Goal: Check status: Check status

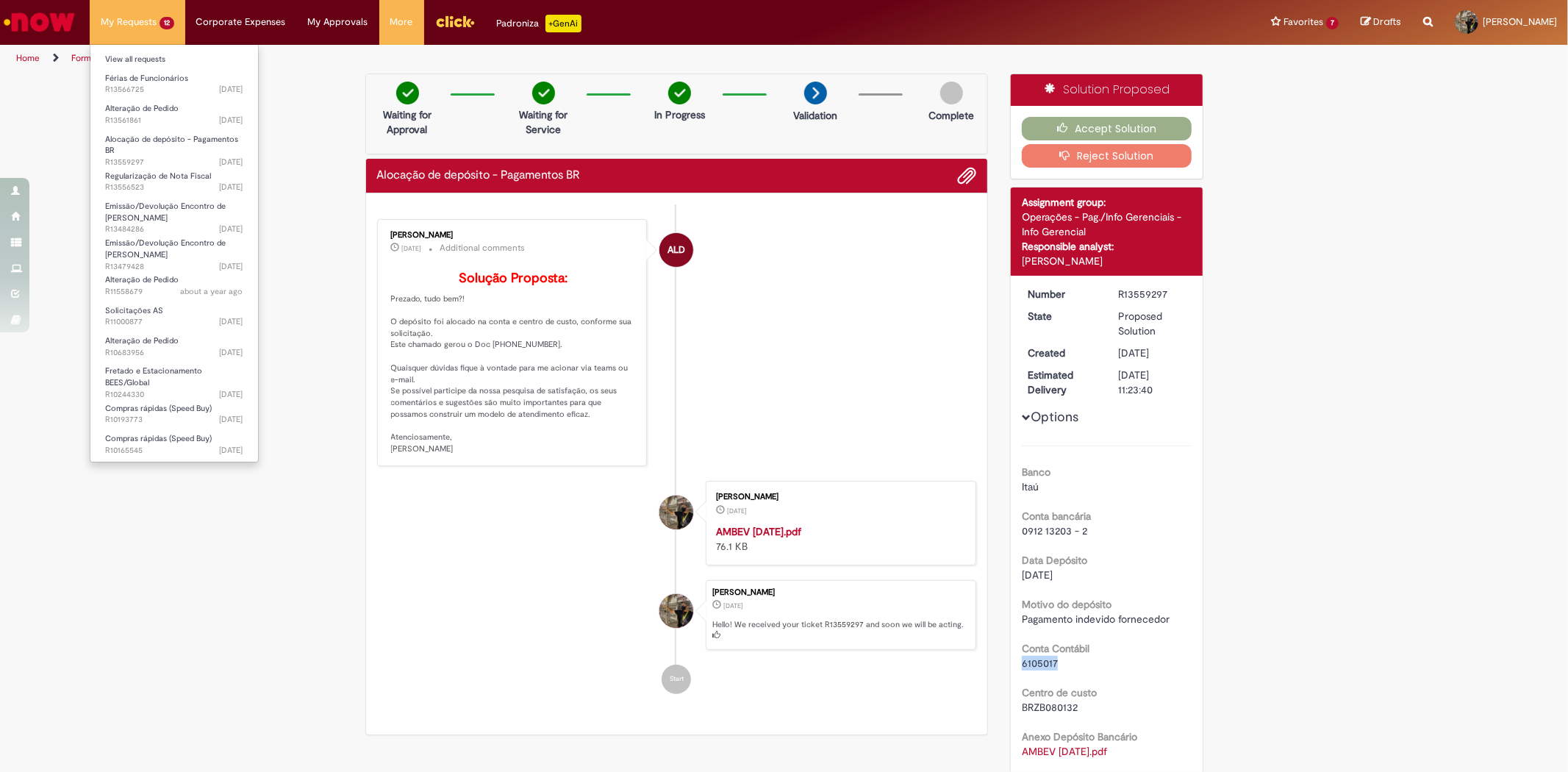
scroll to position [82, 0]
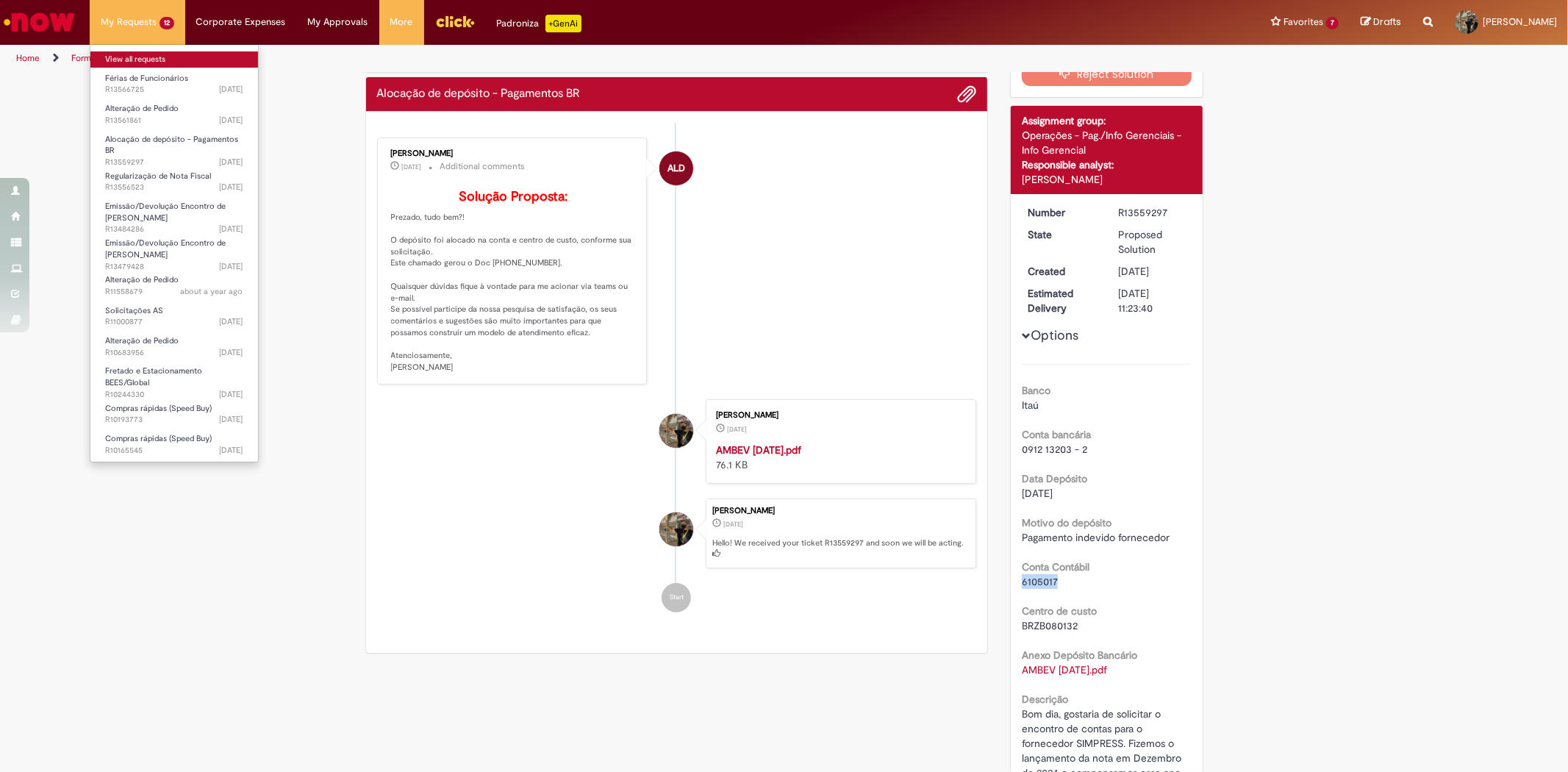
click at [147, 55] on link "View all requests" at bounding box center [173, 60] width 167 height 16
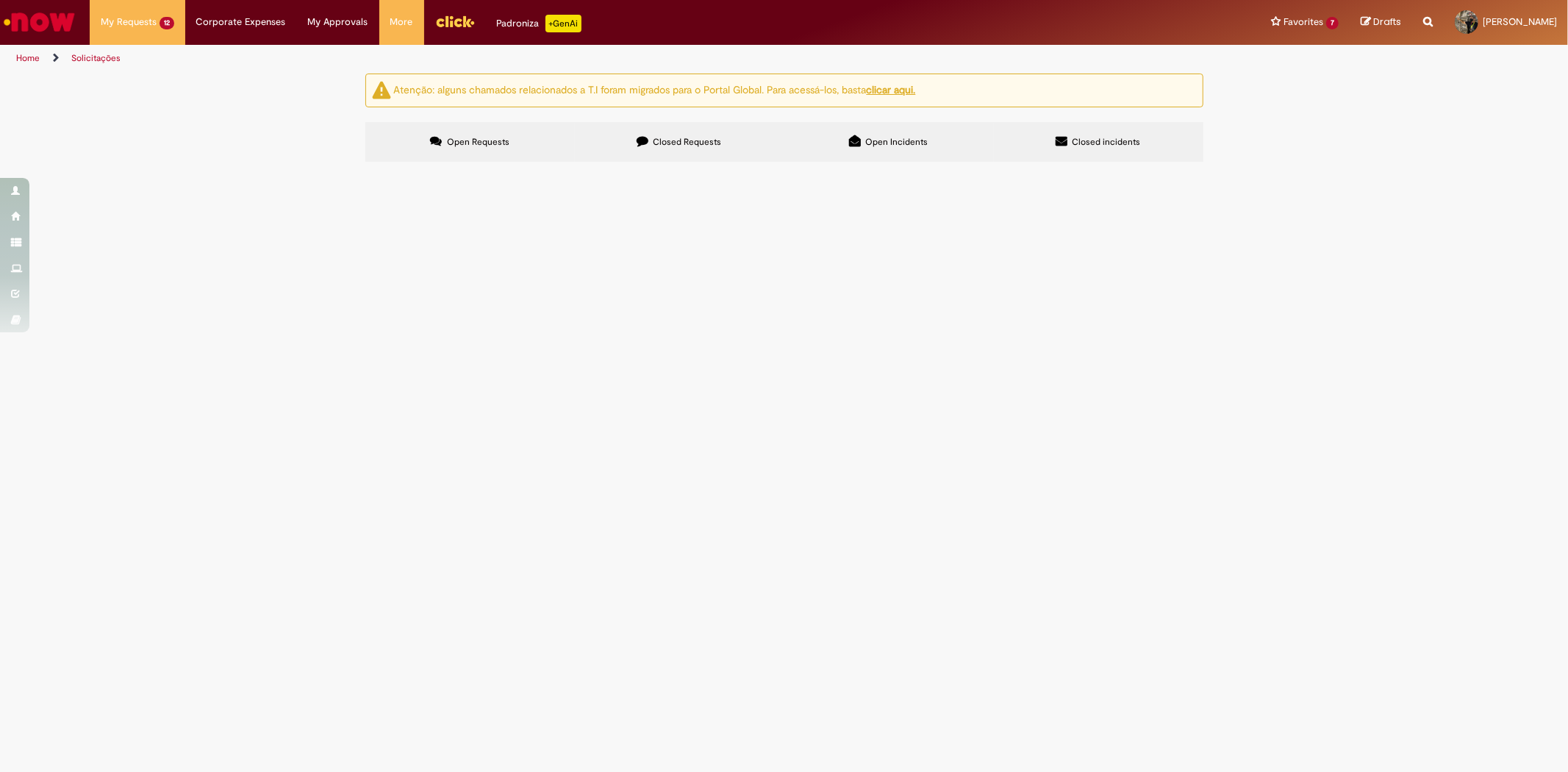
click at [696, 148] on label "Closed Requests" at bounding box center [679, 141] width 210 height 39
click at [0, 0] on span "Bom dia, gostaria de solicitar o encontro de contas para o caso acima. O fornec…" at bounding box center [0, 0] width 0 height 0
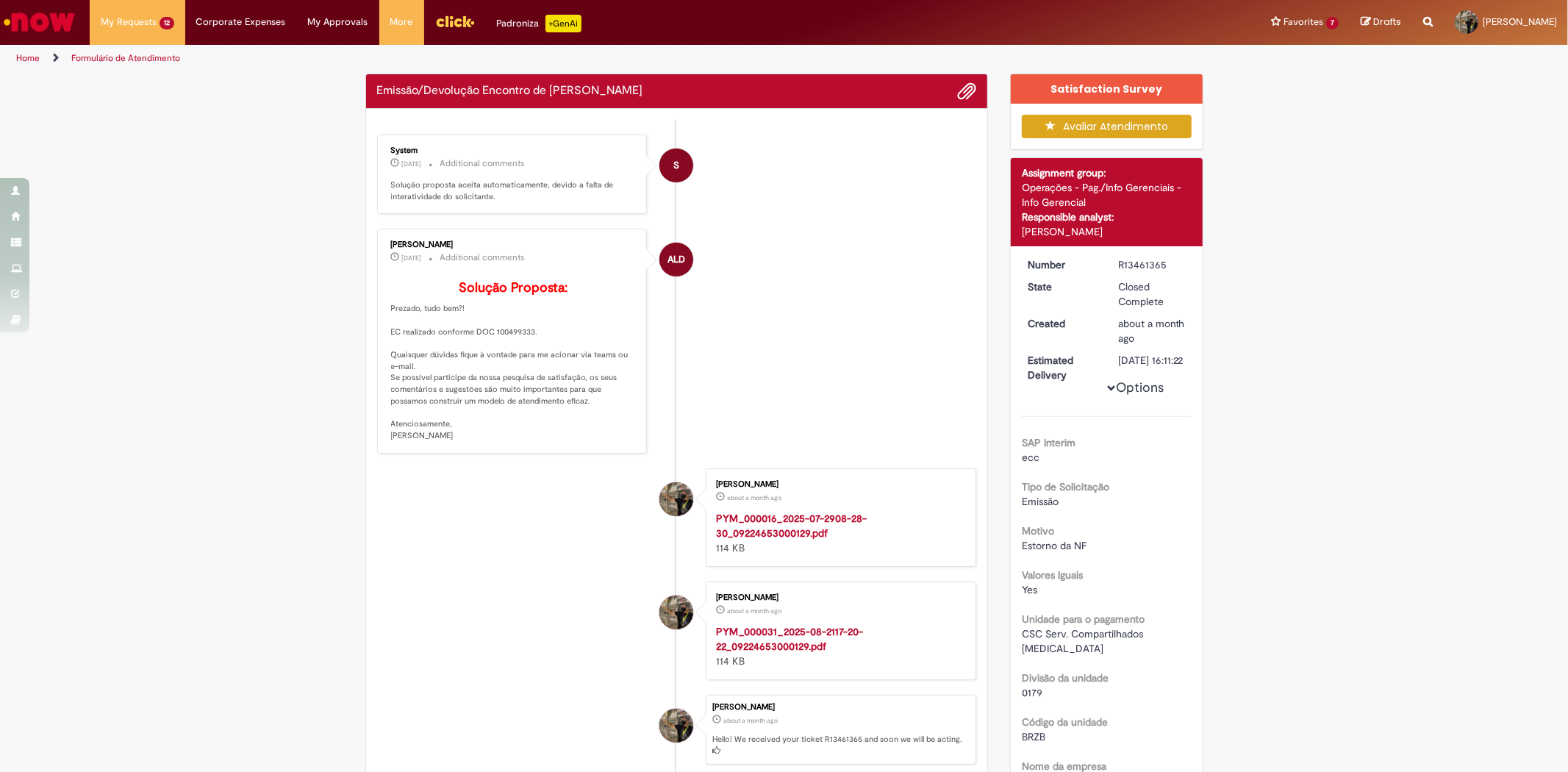
click at [475, 357] on p "Solução Proposta: Prezado, tudo bem?! EC realizado conforme DOC 100499333. Quai…" at bounding box center [513, 360] width 245 height 160
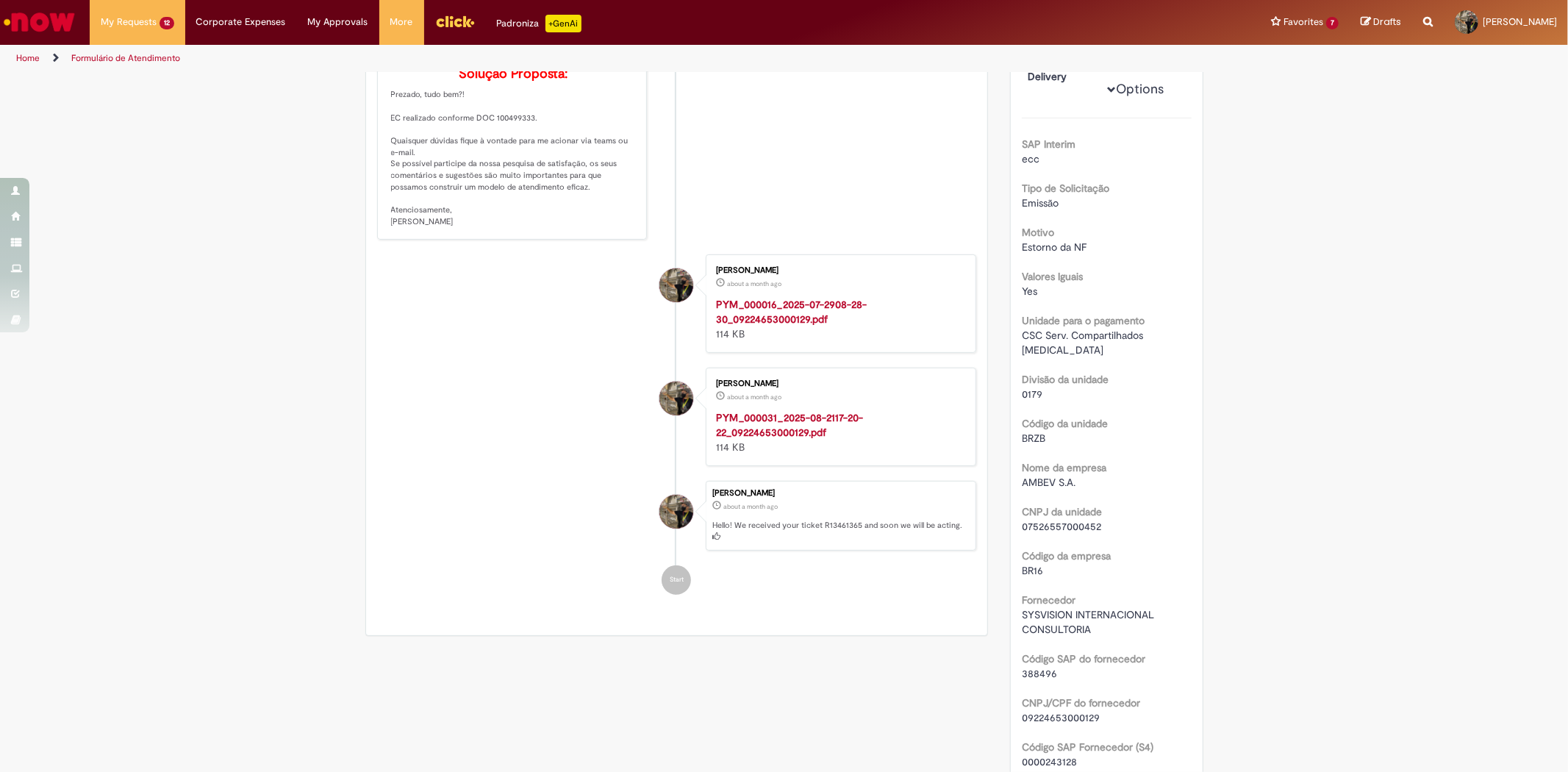
scroll to position [327, 0]
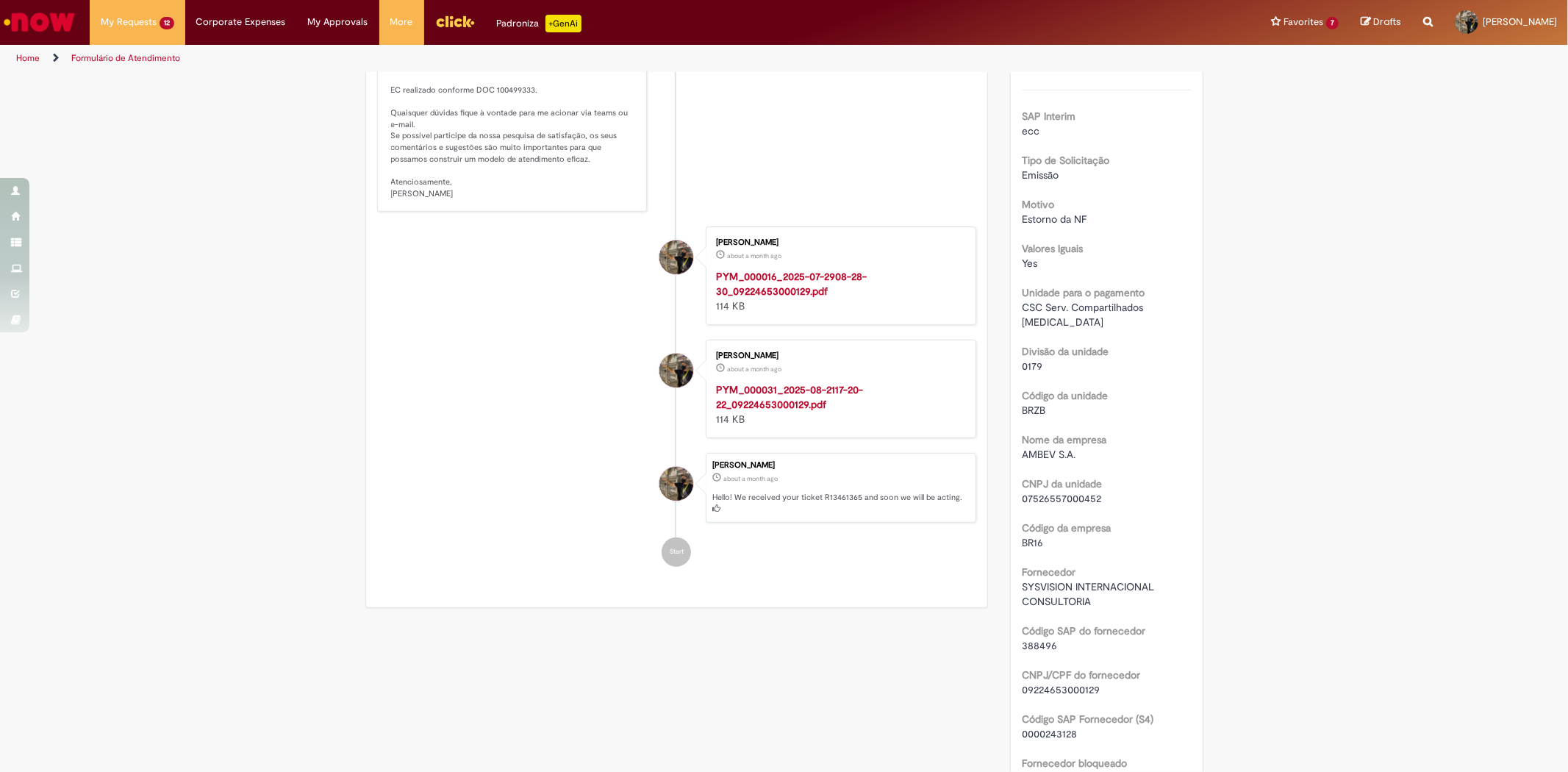
click at [1090, 591] on span "SYSVISION INTERNACIONAL CONSULTORIA" at bounding box center [1089, 594] width 135 height 28
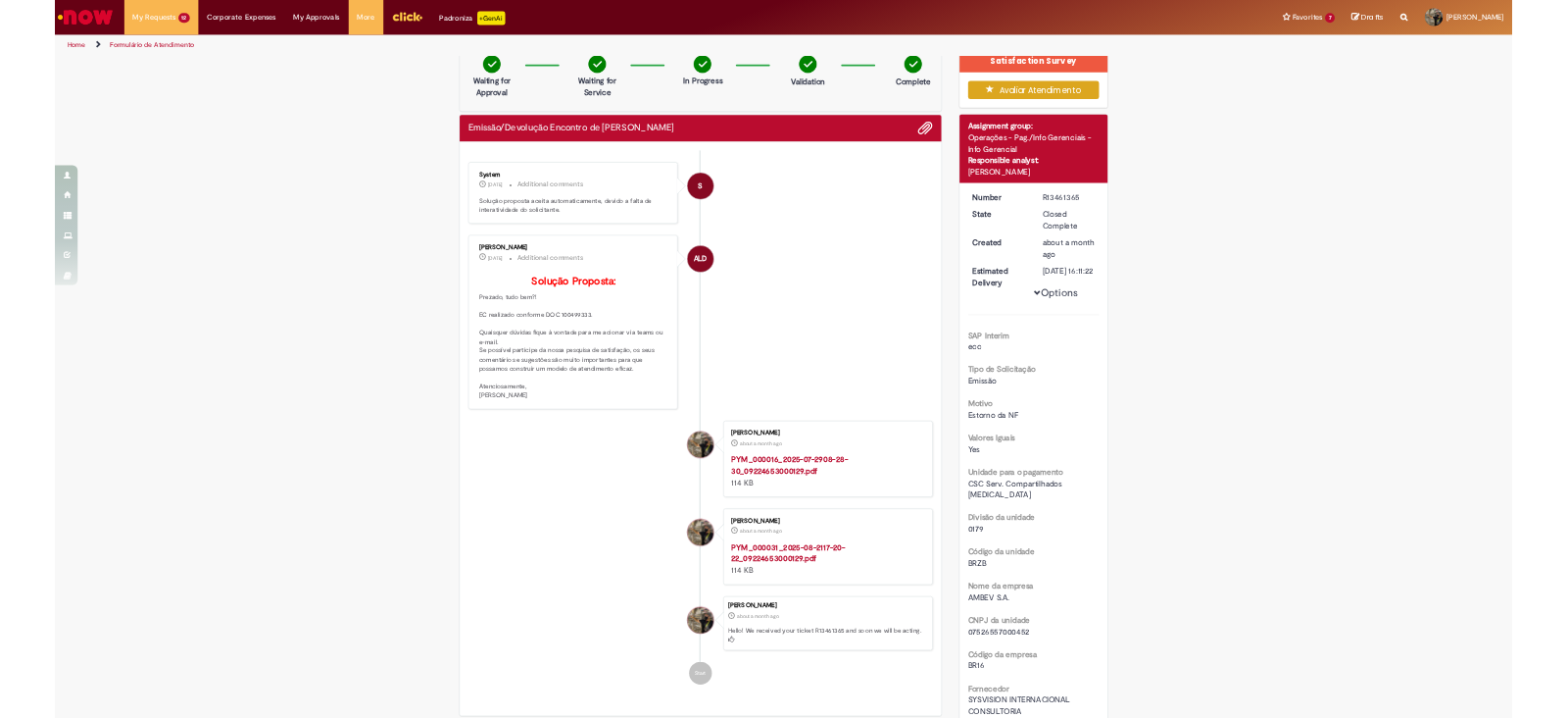
scroll to position [15, 0]
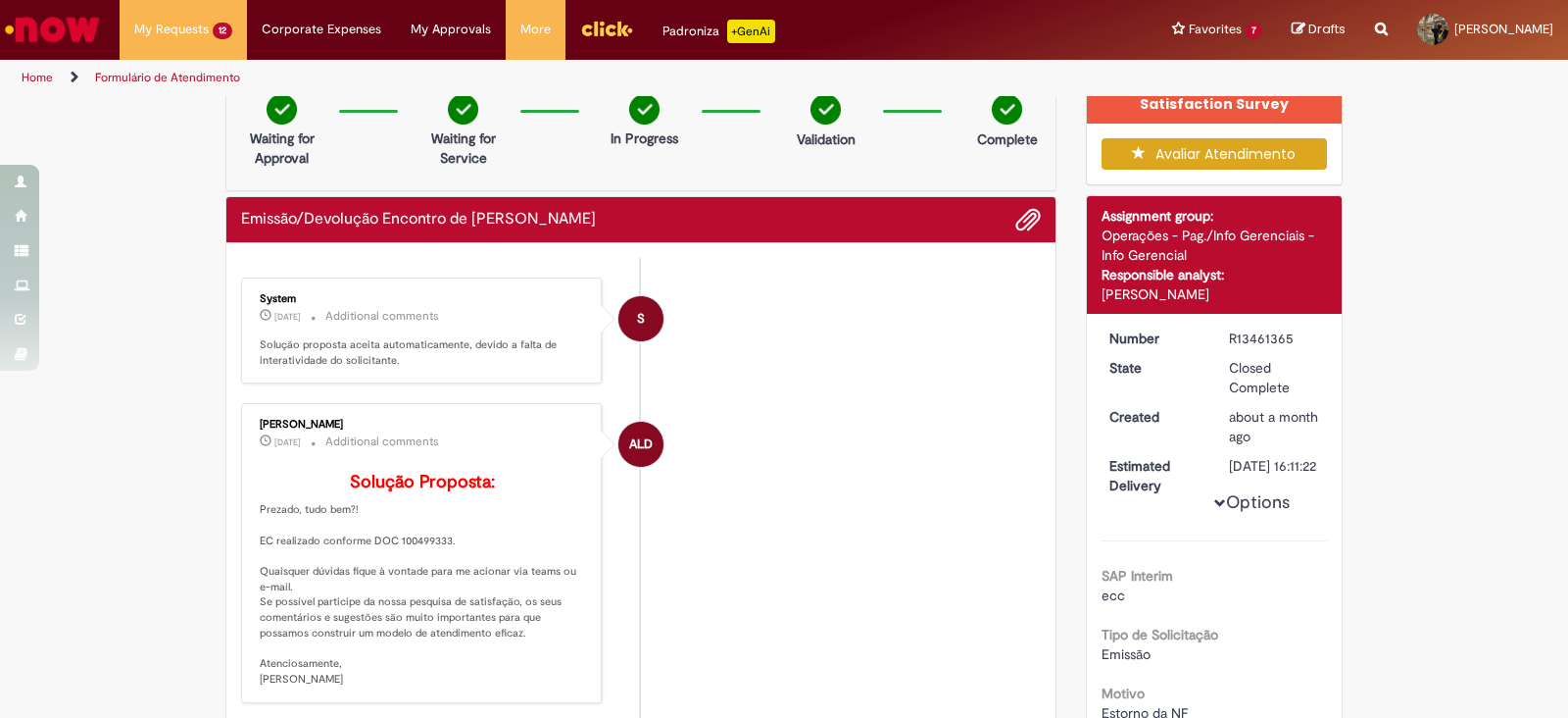
scroll to position [14, 0]
